Goal: Task Accomplishment & Management: Manage account settings

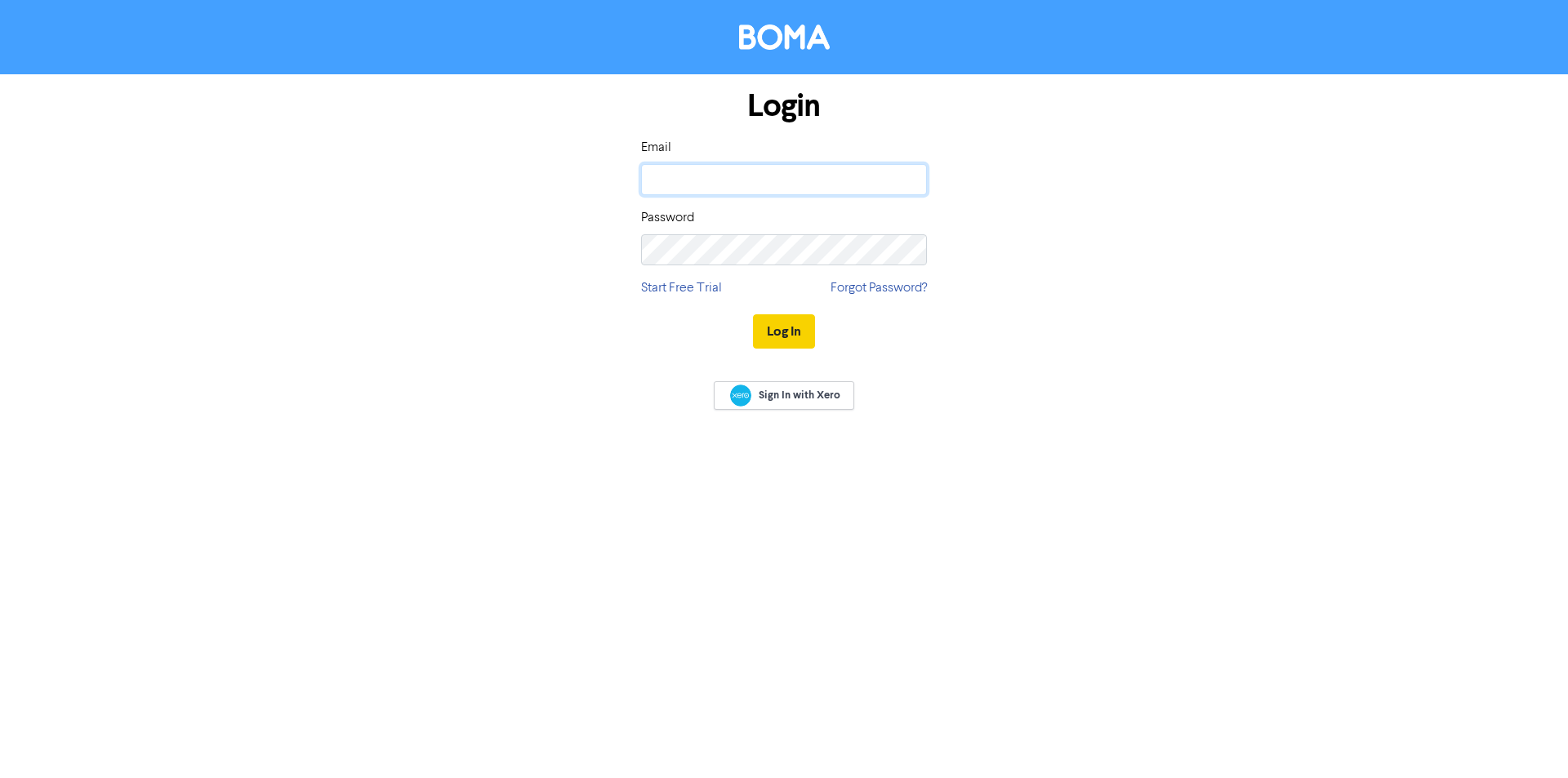
type input "[PERSON_NAME][EMAIL_ADDRESS][DOMAIN_NAME]"
click at [790, 330] on button "Log In" at bounding box center [784, 332] width 62 height 35
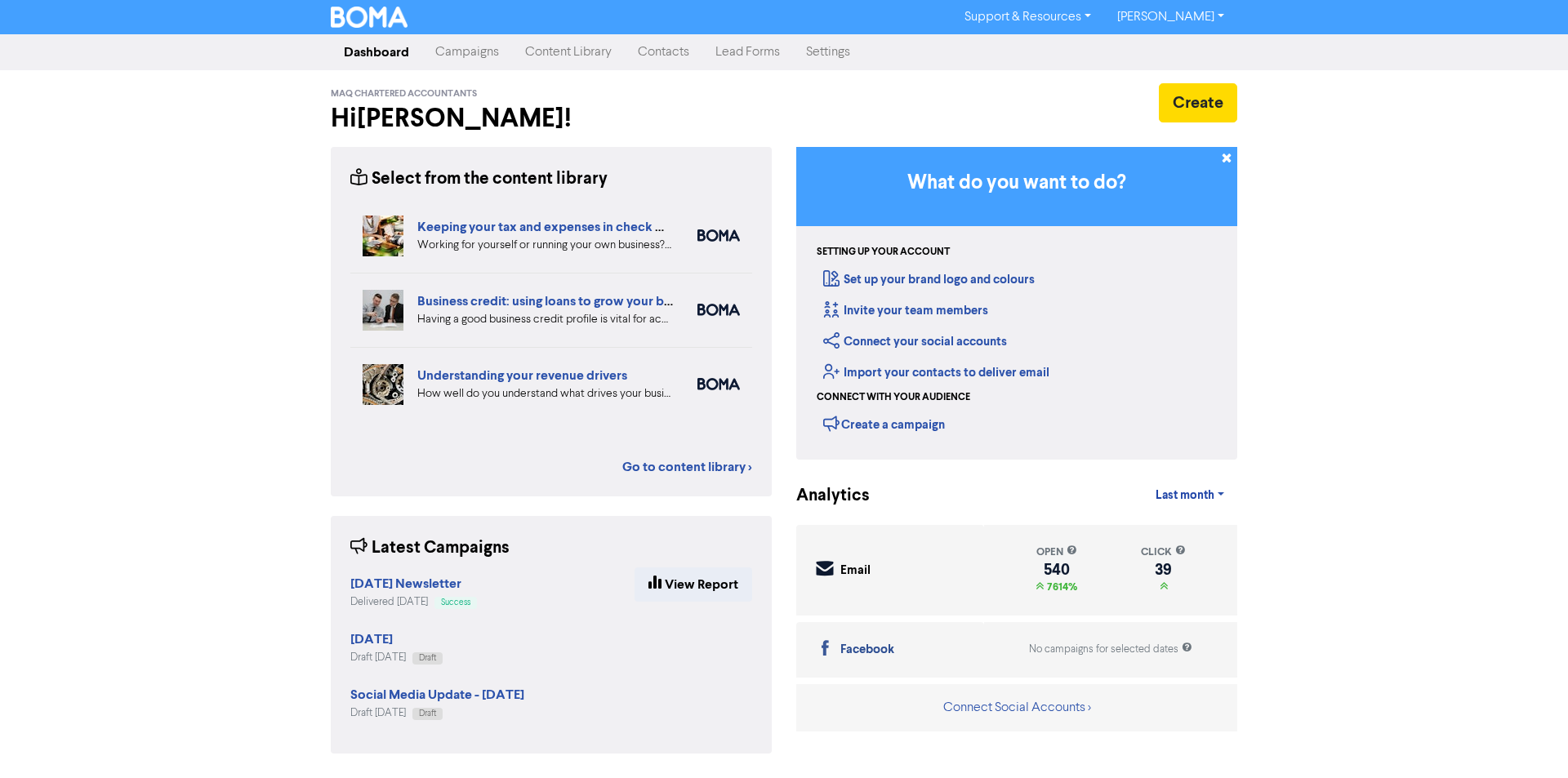
click at [653, 54] on link "Contacts" at bounding box center [663, 53] width 78 height 33
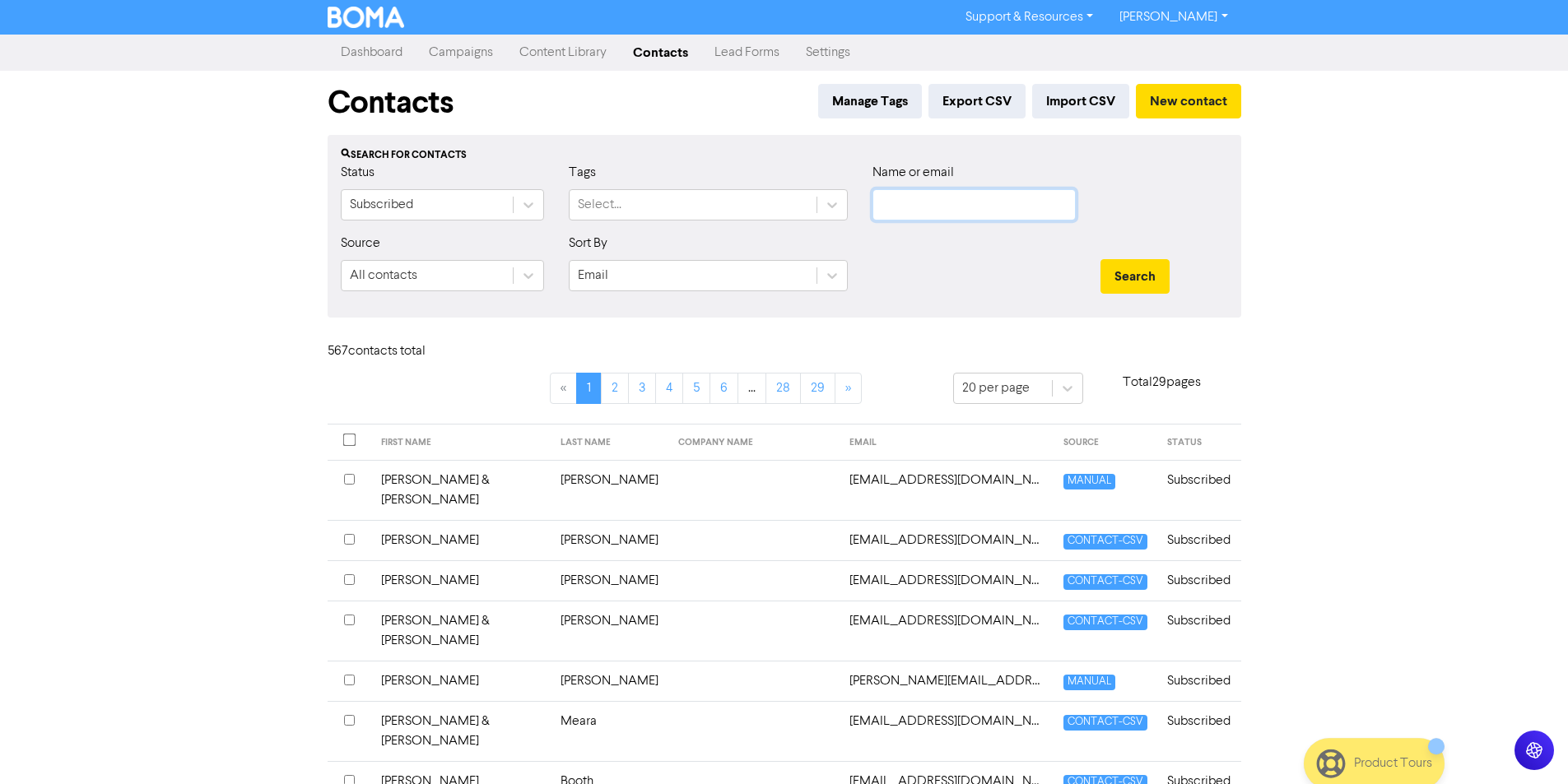
click at [909, 205] on input "text" at bounding box center [974, 205] width 204 height 32
type input "hemming"
click at [1101, 259] on button "Search" at bounding box center [1135, 277] width 69 height 35
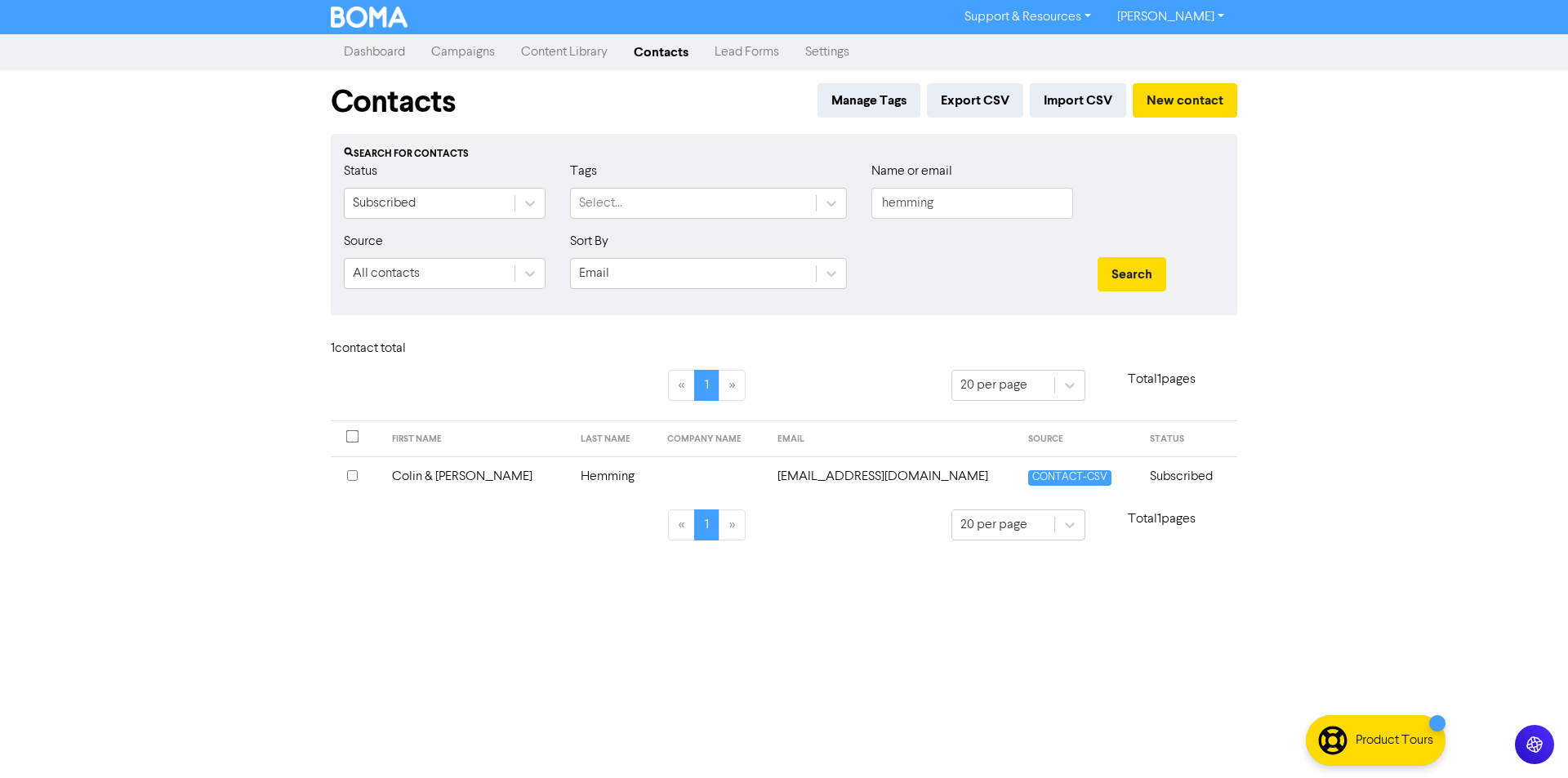
click at [353, 472] on input "checkbox" at bounding box center [352, 475] width 11 height 11
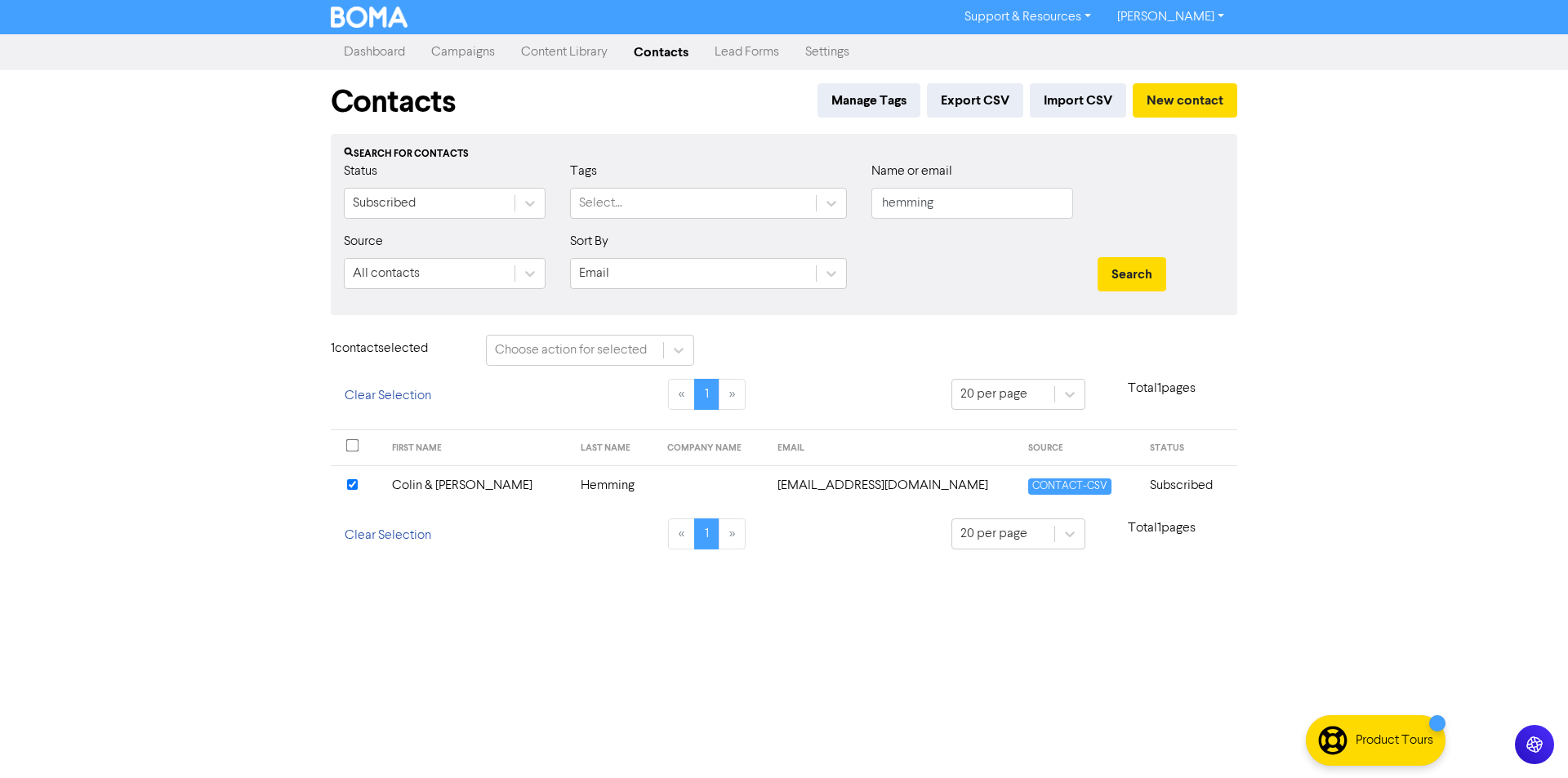
click at [440, 486] on td "Colin & [PERSON_NAME]" at bounding box center [476, 485] width 189 height 40
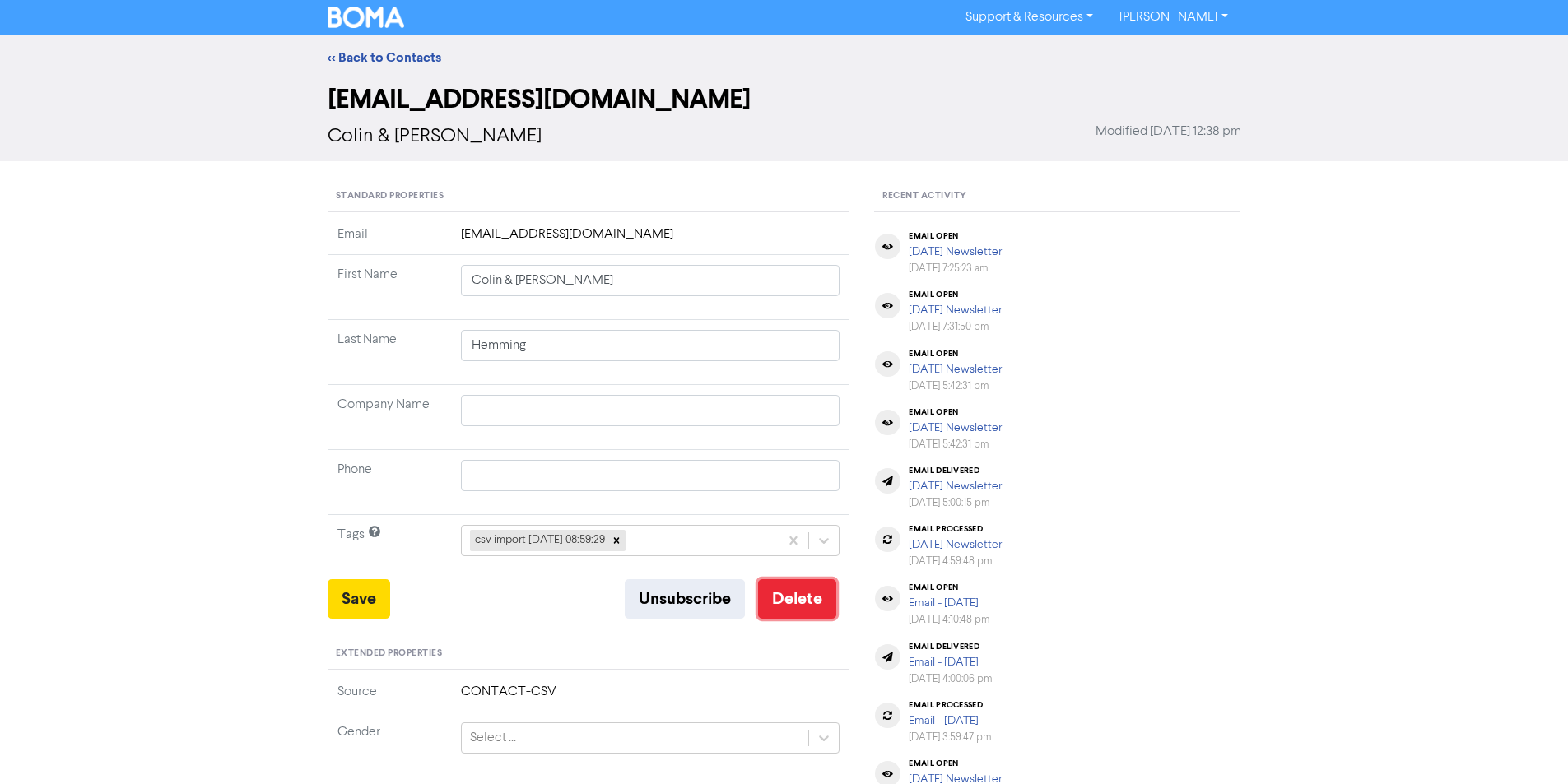
click at [796, 605] on button "Delete" at bounding box center [797, 599] width 78 height 40
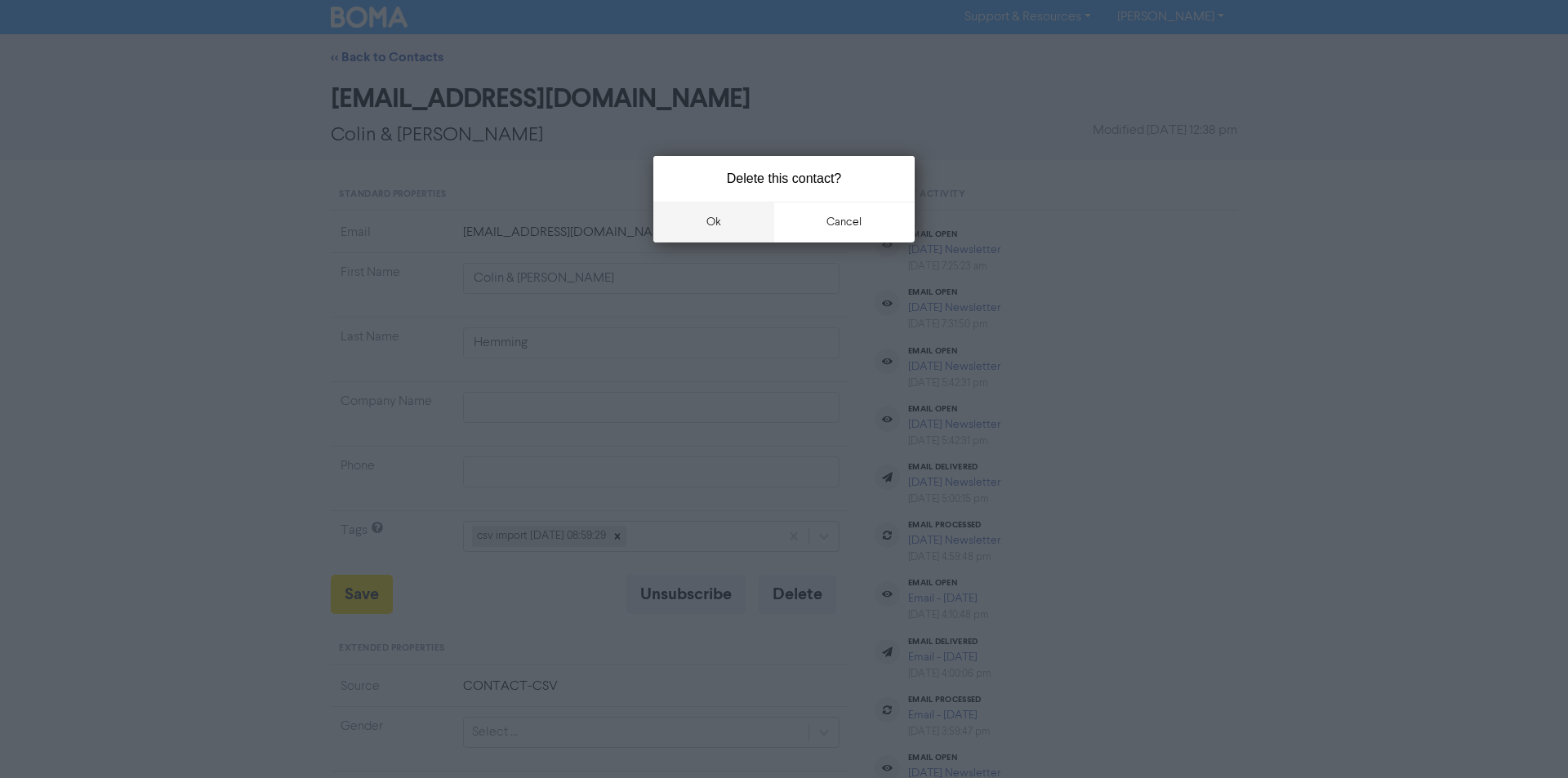
click at [715, 219] on button "ok" at bounding box center [713, 222] width 121 height 40
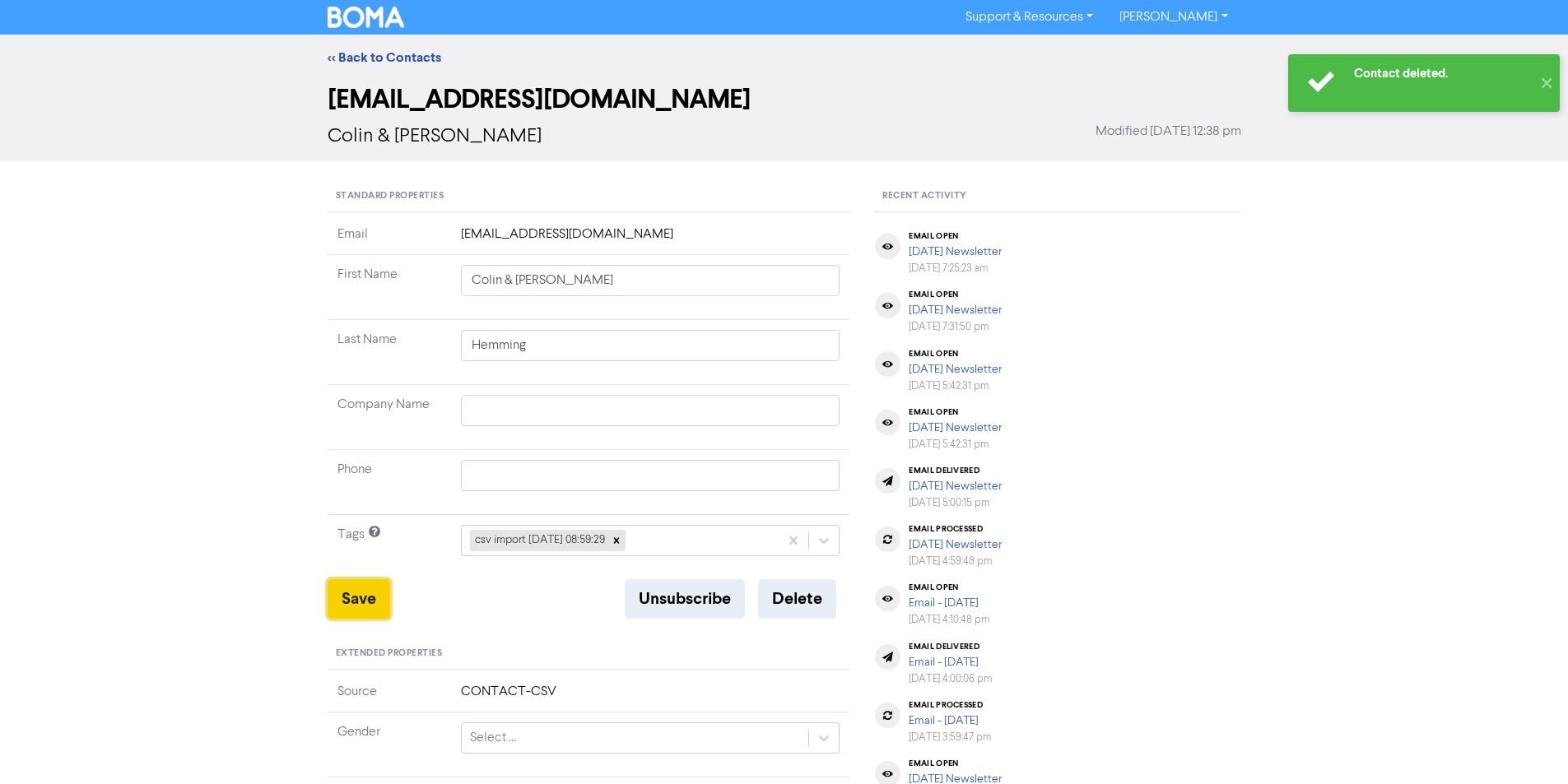
click at [367, 604] on button "Save" at bounding box center [358, 599] width 62 height 40
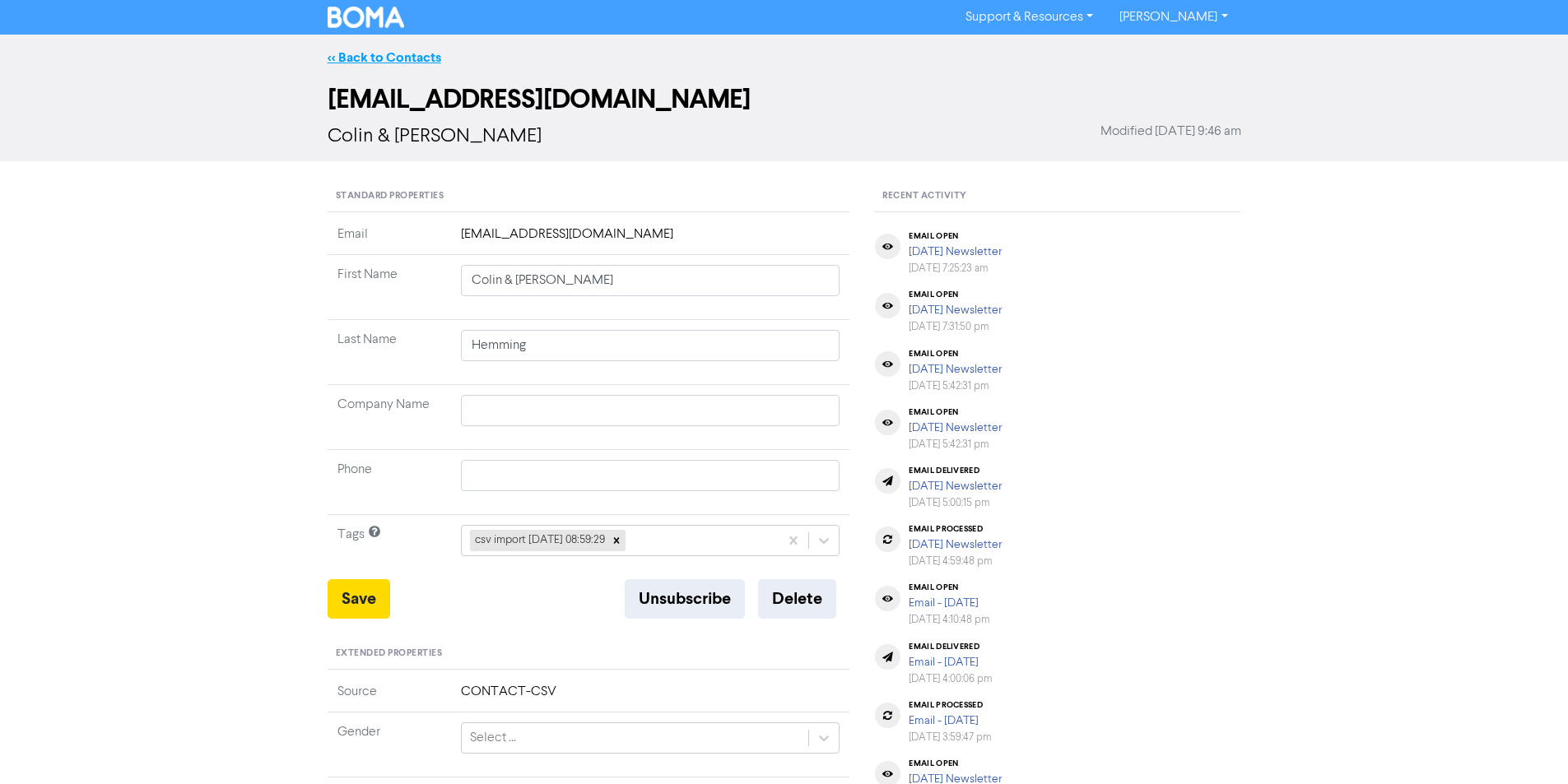
click at [378, 58] on link "<< Back to Contacts" at bounding box center [384, 57] width 114 height 17
